Goal: Check status: Check status

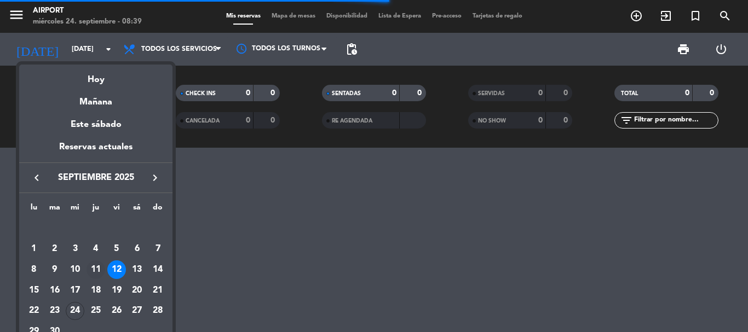
click at [97, 271] on div "11" at bounding box center [95, 270] width 19 height 19
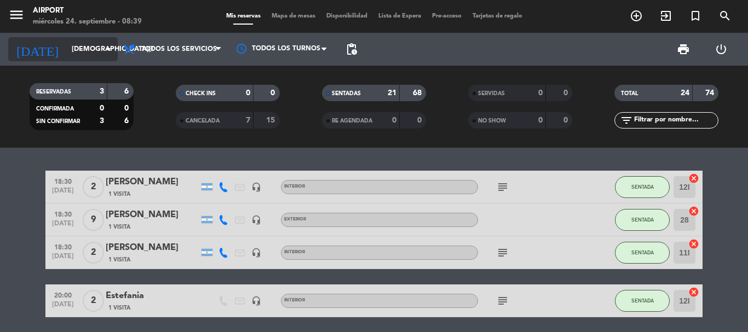
click at [76, 53] on input "[DEMOGRAPHIC_DATA][DATE]" at bounding box center [112, 49] width 92 height 19
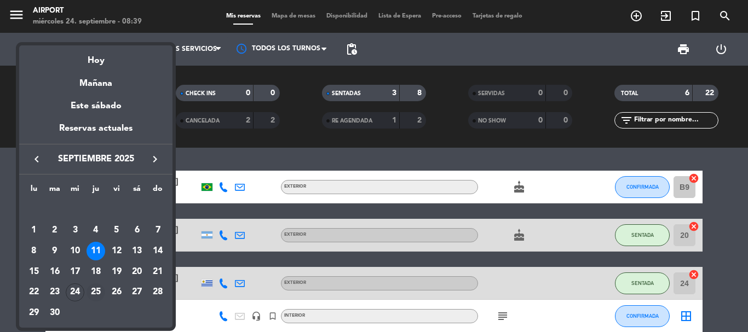
click at [91, 293] on div "25" at bounding box center [95, 292] width 19 height 19
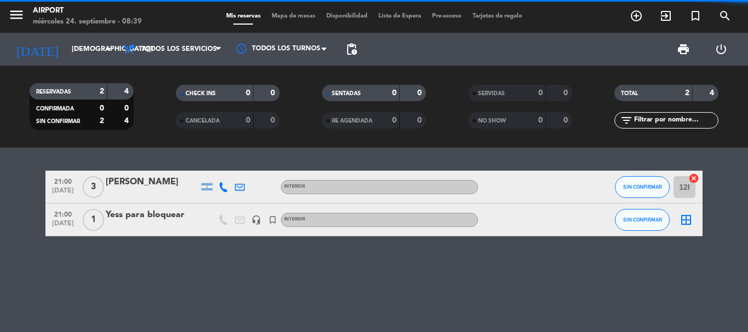
click at [35, 256] on div "21:00 [DATE] 3 [PERSON_NAME] INTERIOR SIN CONFIRMAR 12I cancel 21:00 [DATE] 1 Y…" at bounding box center [374, 240] width 748 height 184
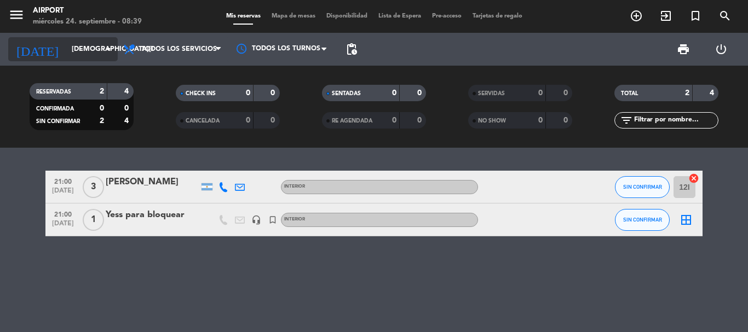
click at [92, 50] on input "[DEMOGRAPHIC_DATA][DATE]" at bounding box center [112, 49] width 92 height 19
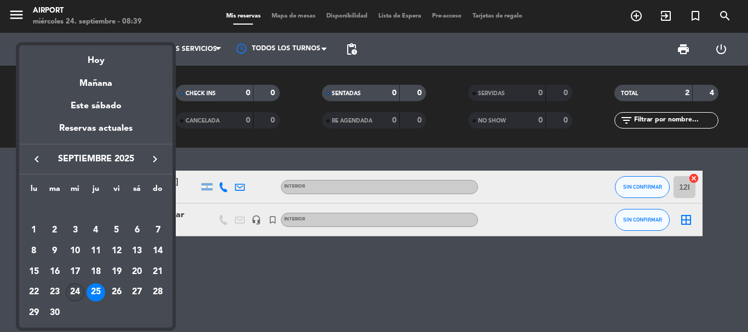
click at [74, 290] on div "24" at bounding box center [75, 292] width 19 height 19
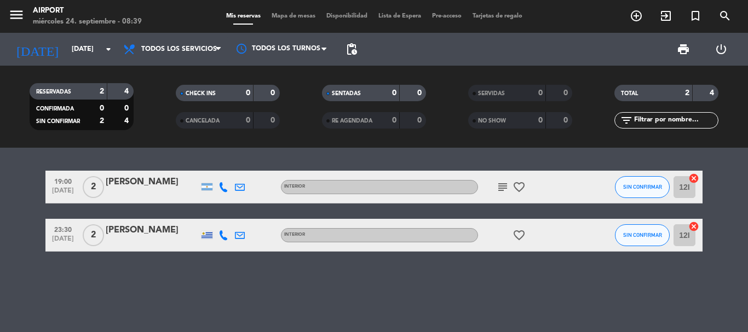
click at [502, 191] on icon "subject" at bounding box center [502, 187] width 13 height 13
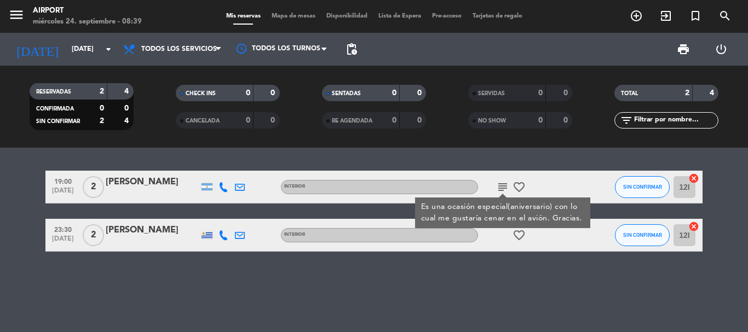
click at [27, 210] on bookings-row "19:00 [DATE] 2 [PERSON_NAME] INTERIOR subject Es una ocasión especial(aniversar…" at bounding box center [374, 211] width 748 height 81
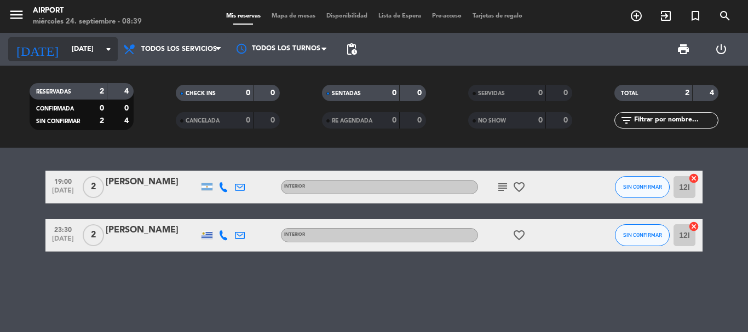
click at [100, 51] on input "[DATE]" at bounding box center [112, 49] width 92 height 19
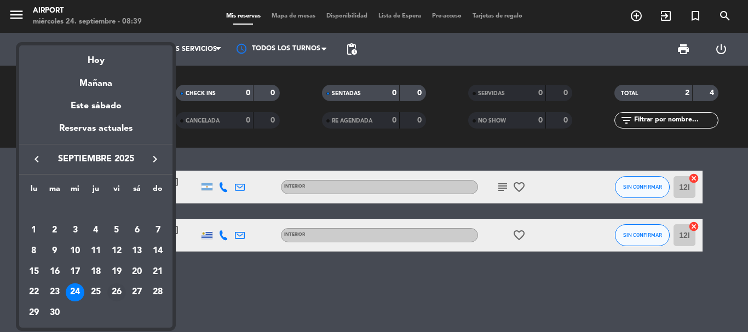
click at [117, 297] on div "26" at bounding box center [116, 292] width 19 height 19
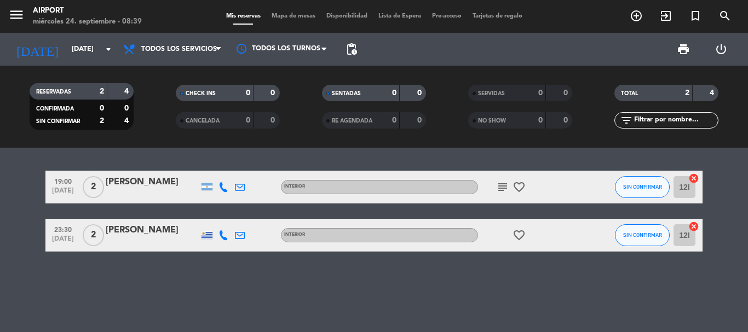
type input "[DATE]"
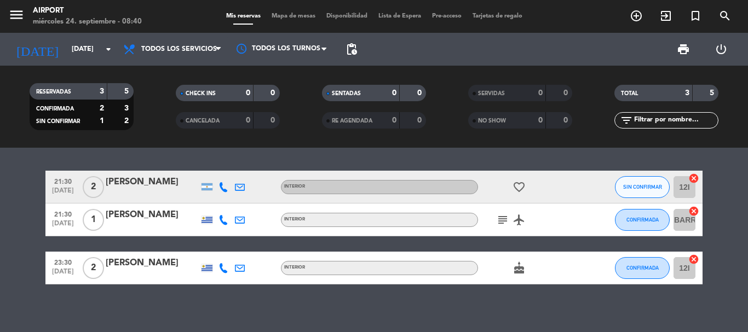
click at [20, 262] on bookings-row "21:30 [DATE] 2 [PERSON_NAME] INTERIOR favorite_border SIN CONFIRMAR 12I cancel …" at bounding box center [374, 228] width 748 height 114
